Goal: Task Accomplishment & Management: Complete application form

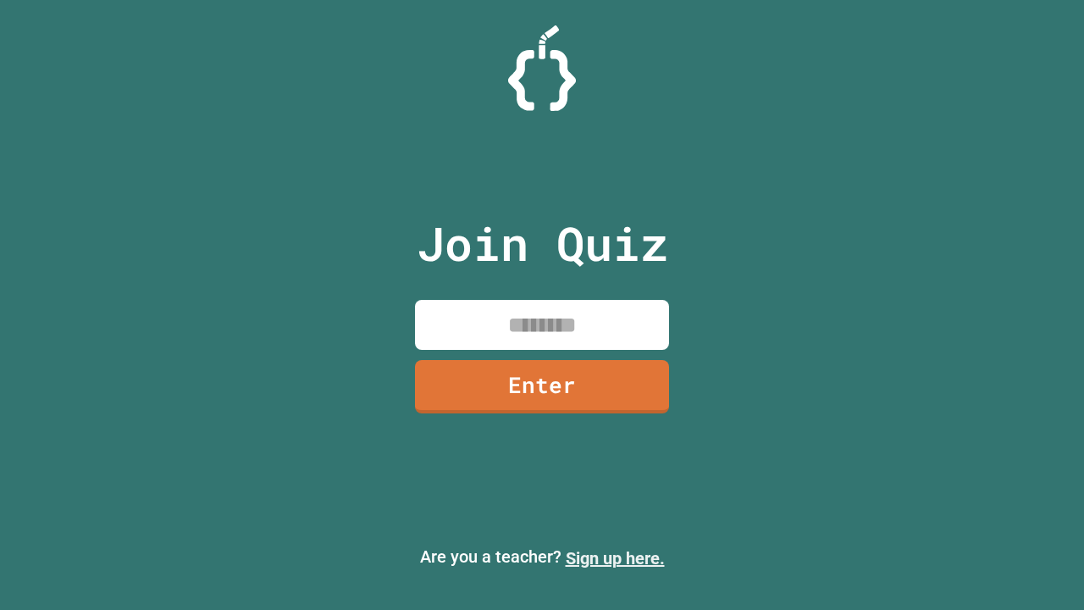
click at [615, 558] on link "Sign up here." at bounding box center [614, 558] width 99 height 20
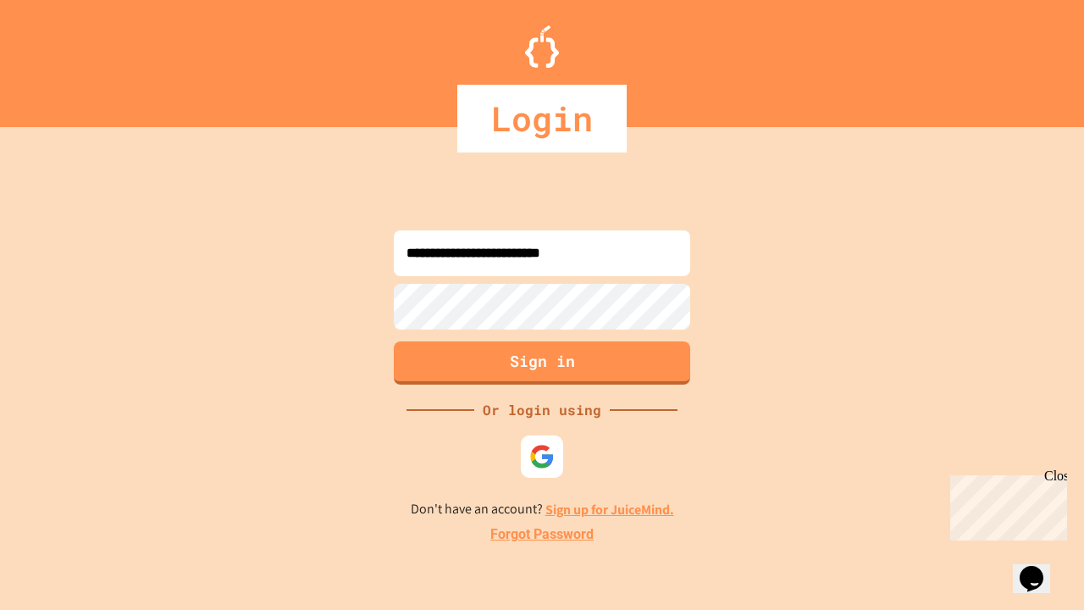
type input "**********"
